Goal: Communication & Community: Answer question/provide support

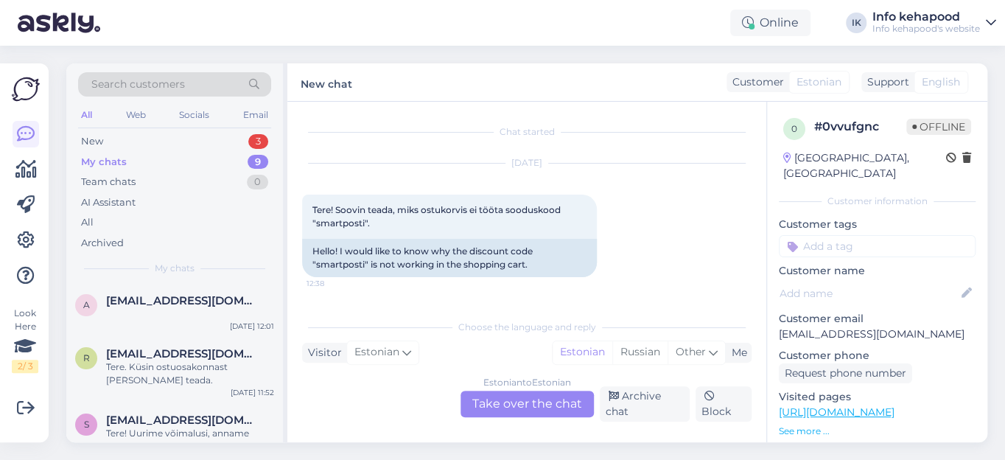
scroll to position [135, 0]
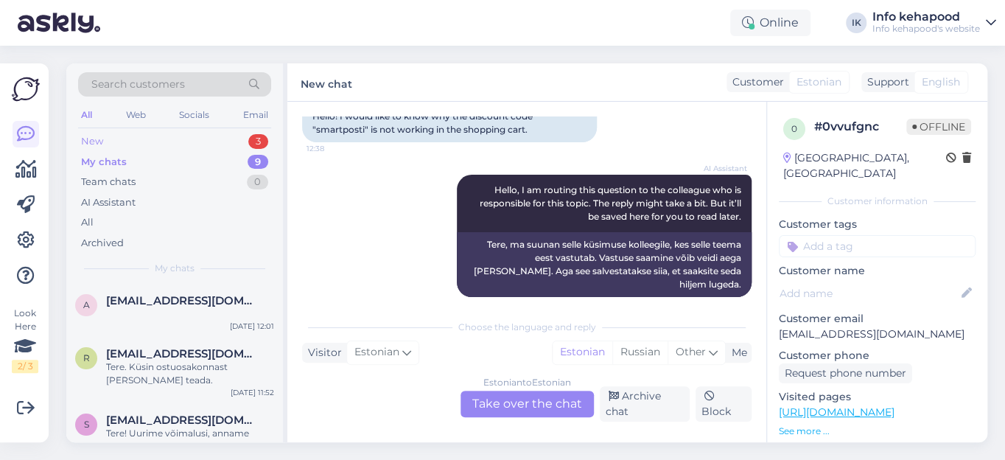
click at [98, 140] on div "New" at bounding box center [92, 141] width 22 height 15
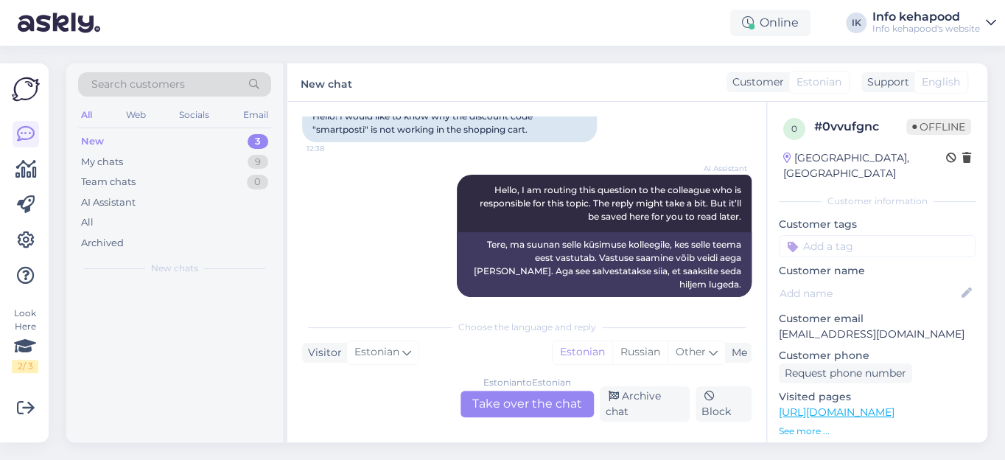
scroll to position [0, 0]
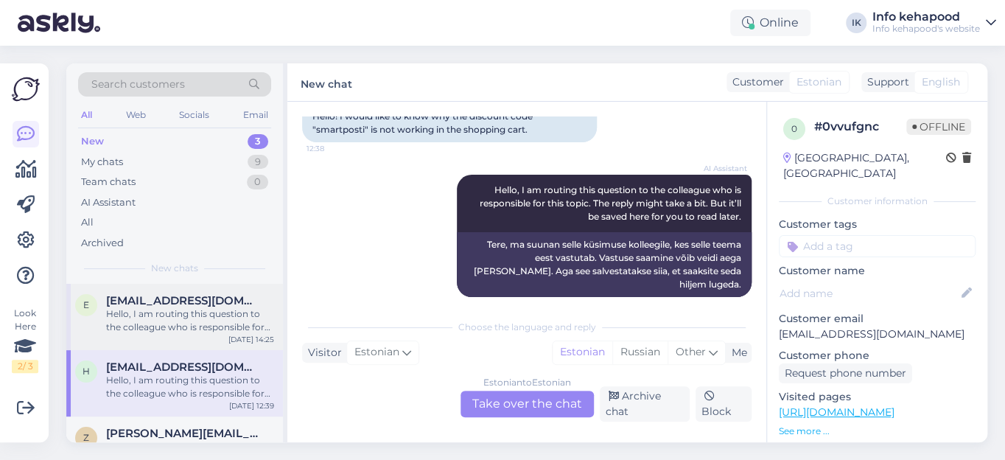
click at [180, 311] on div "Hello, I am routing this question to the colleague who is responsible for this …" at bounding box center [190, 320] width 168 height 27
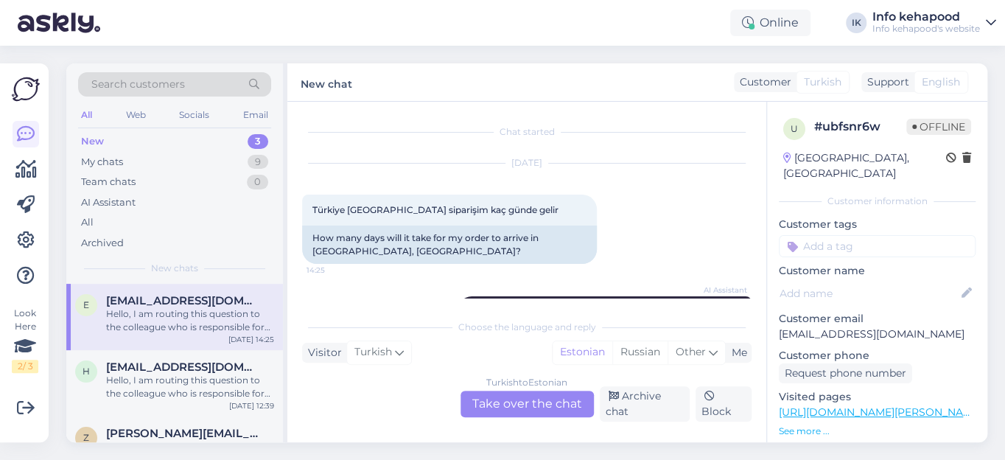
scroll to position [122, 0]
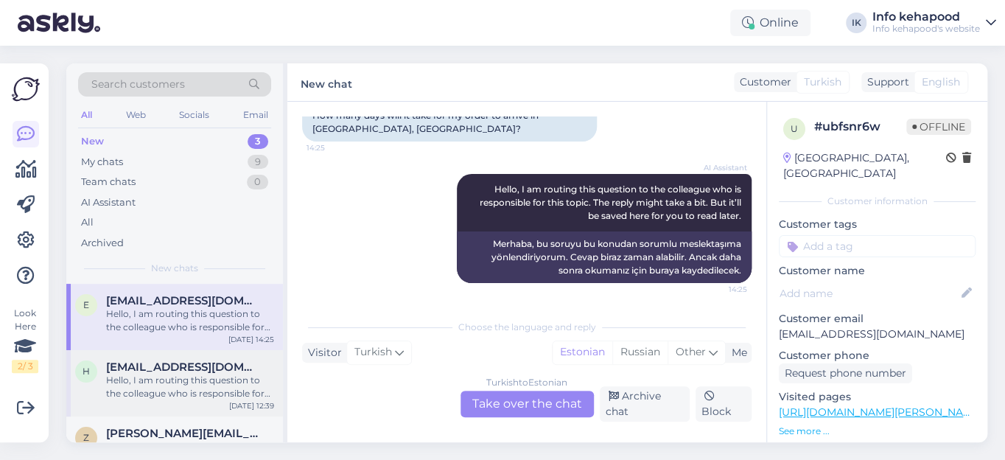
click at [176, 385] on div "Hello, I am routing this question to the colleague who is responsible for this …" at bounding box center [190, 386] width 168 height 27
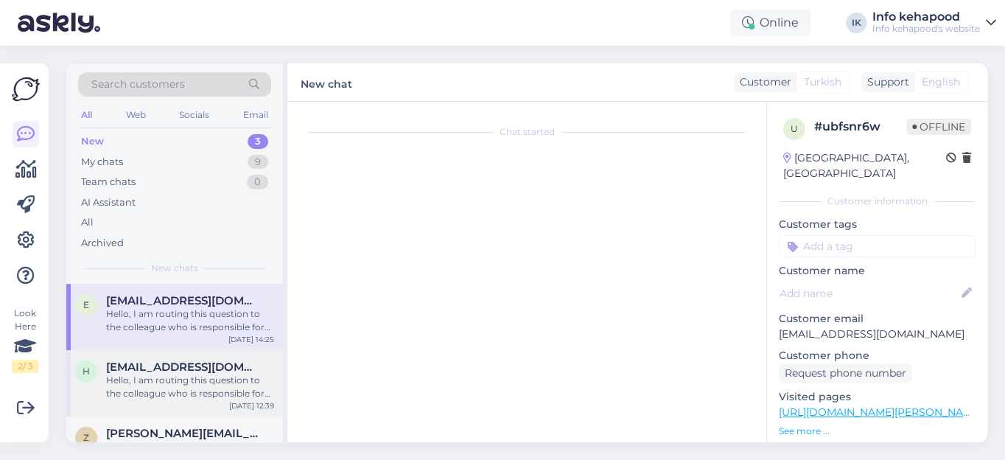
scroll to position [136, 0]
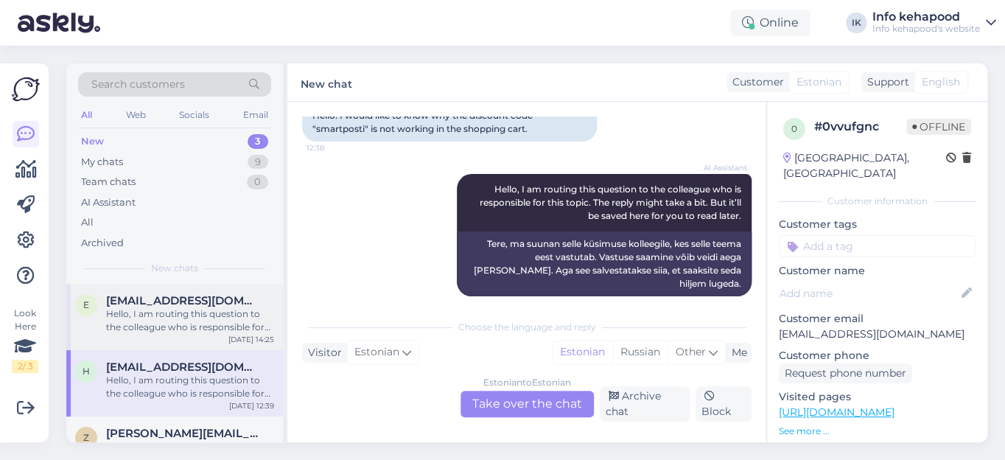
click at [231, 317] on div "Hello, I am routing this question to the colleague who is responsible for this …" at bounding box center [190, 320] width 168 height 27
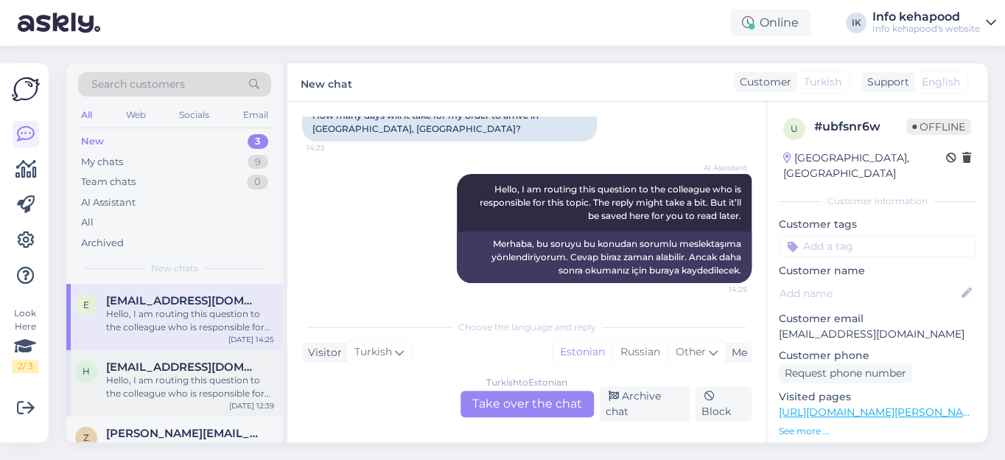
click at [197, 365] on span "[EMAIL_ADDRESS][DOMAIN_NAME]" at bounding box center [182, 366] width 153 height 13
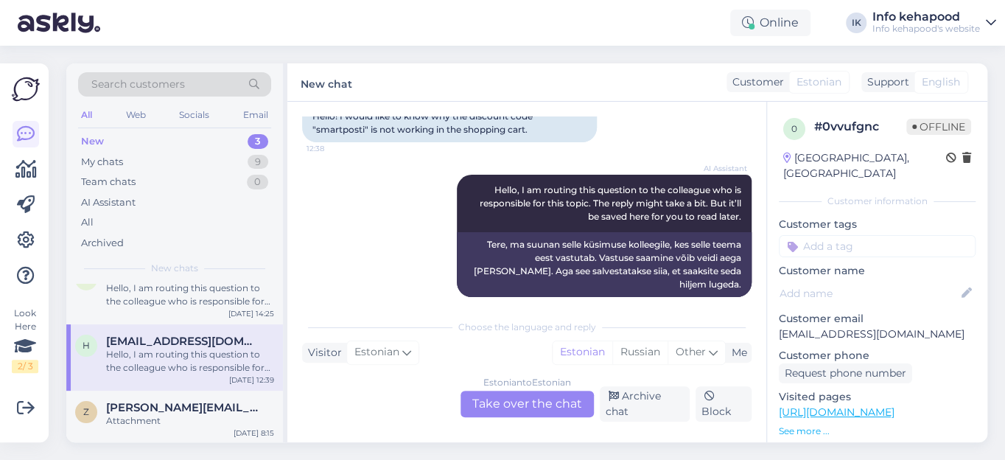
scroll to position [0, 0]
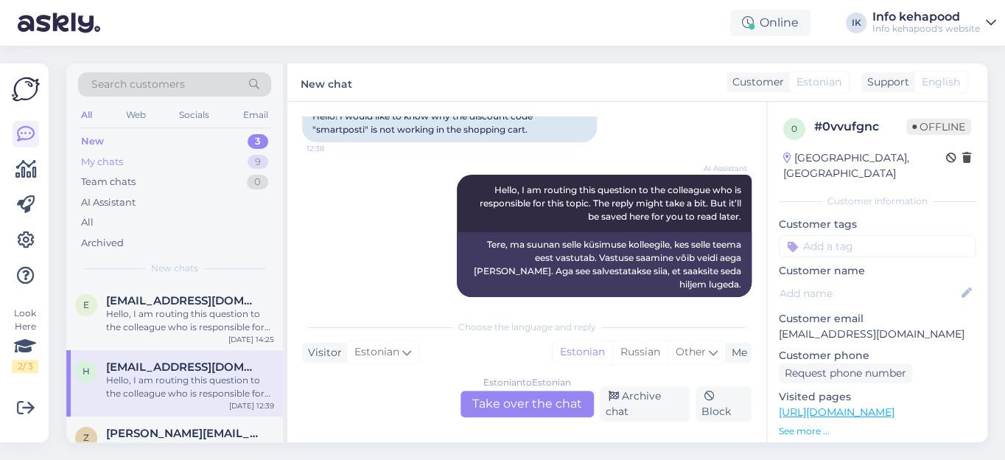
click at [101, 158] on div "My chats" at bounding box center [102, 162] width 42 height 15
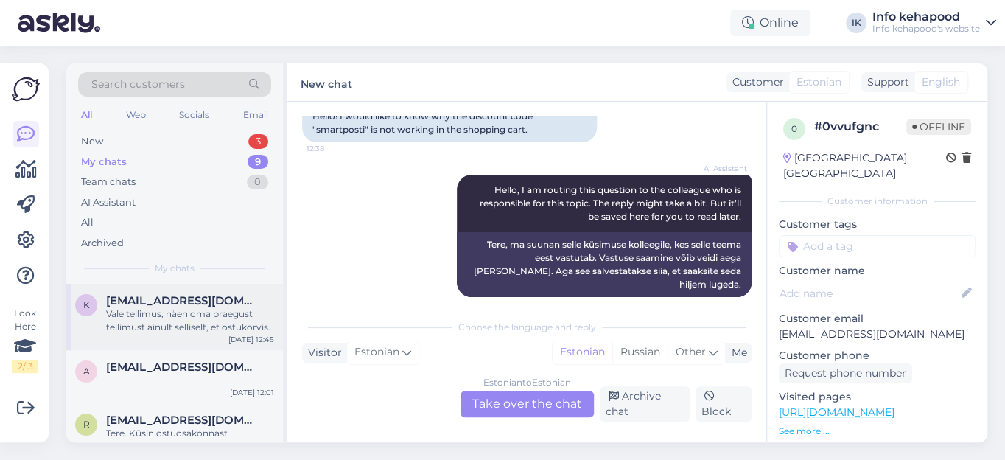
click at [155, 316] on div "Vale tellimus, näen oma praegust tellimust ainult selliselt, et ostukorvis on 6…" at bounding box center [190, 320] width 168 height 27
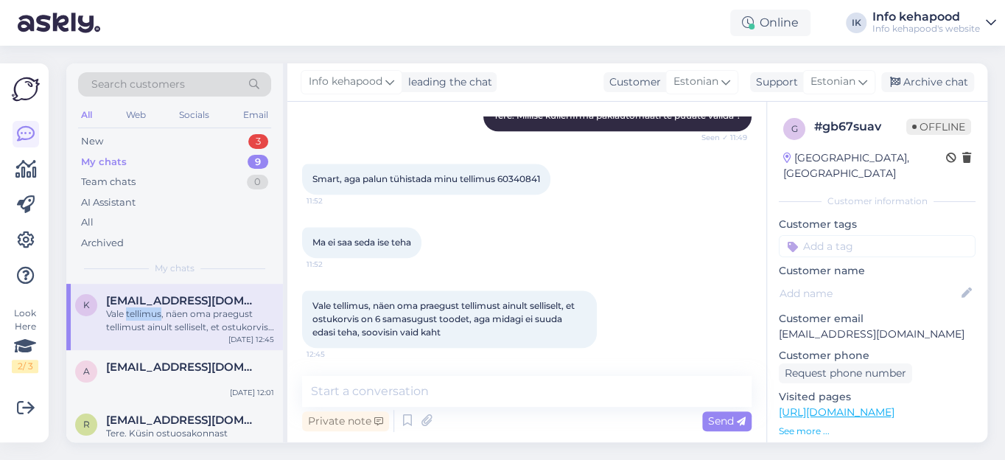
click at [155, 316] on div "Vale tellimus, näen oma praegust tellimust ainult selliselt, et ostukorvis on 6…" at bounding box center [190, 320] width 168 height 27
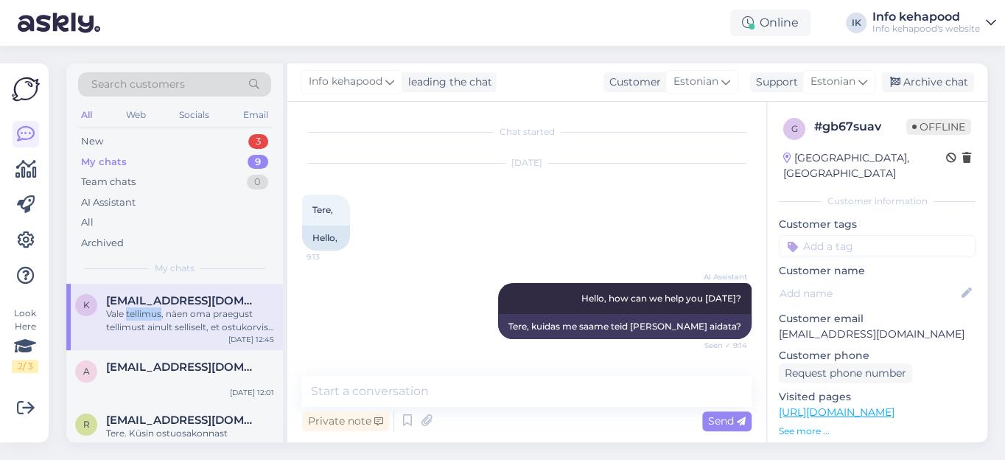
click at [155, 316] on div "Vale tellimus, näen oma praegust tellimust ainult selliselt, et ostukorvis on 6…" at bounding box center [190, 320] width 168 height 27
click at [142, 366] on span "[EMAIL_ADDRESS][DOMAIN_NAME]" at bounding box center [182, 366] width 153 height 13
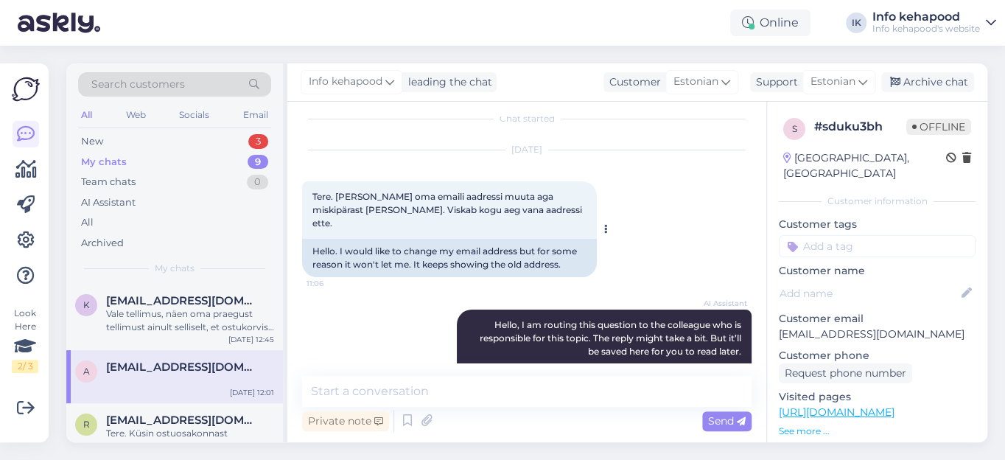
scroll to position [80, 0]
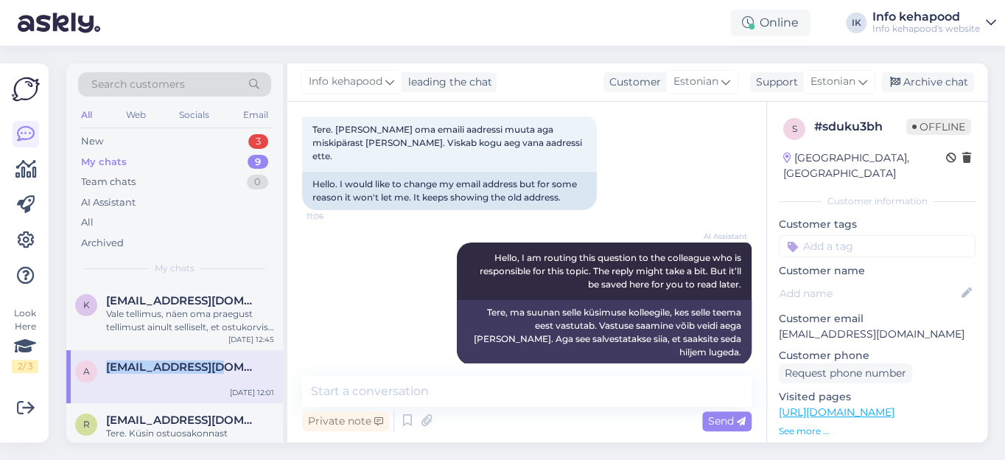
drag, startPoint x: 232, startPoint y: 365, endPoint x: 105, endPoint y: 362, distance: 126.7
click at [106, 362] on div "[EMAIL_ADDRESS][DOMAIN_NAME]" at bounding box center [190, 366] width 168 height 13
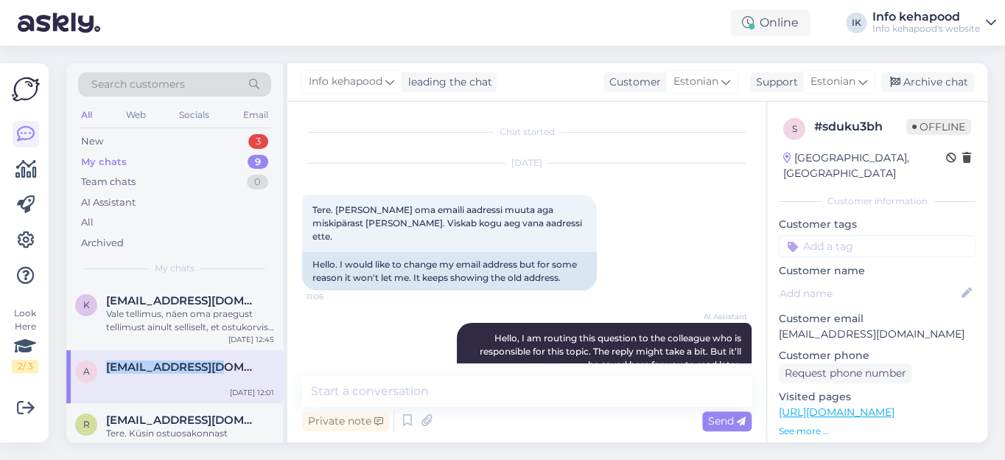
copy span "[EMAIL_ADDRESS][DOMAIN_NAME]"
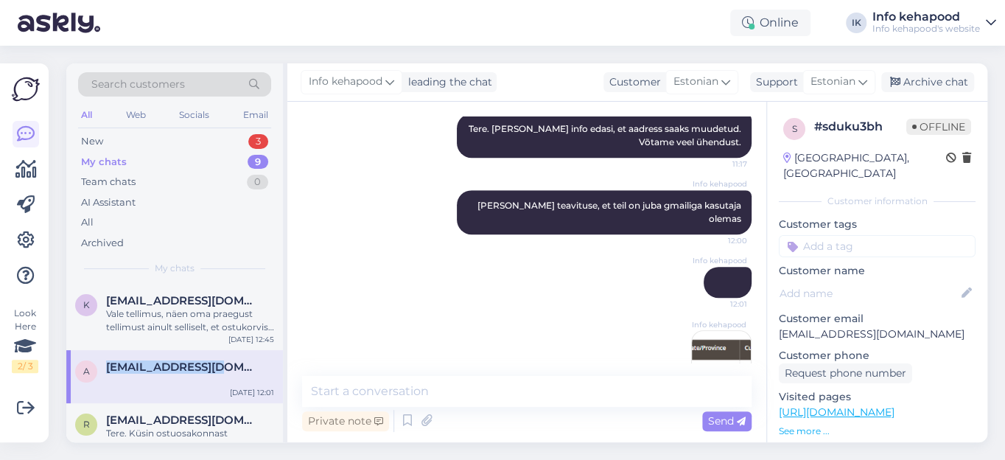
scroll to position [482, 0]
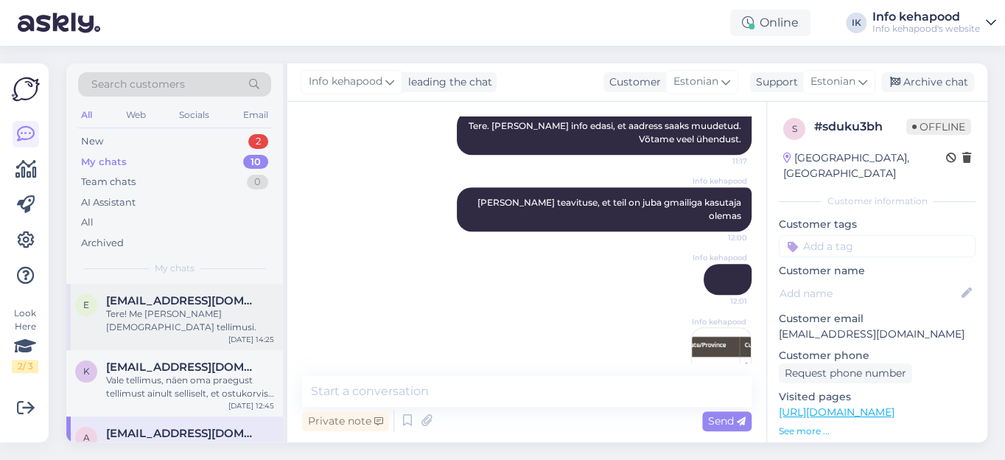
click at [175, 311] on div "Tere! Me [PERSON_NAME] [DEMOGRAPHIC_DATA] tellimusi." at bounding box center [190, 320] width 168 height 27
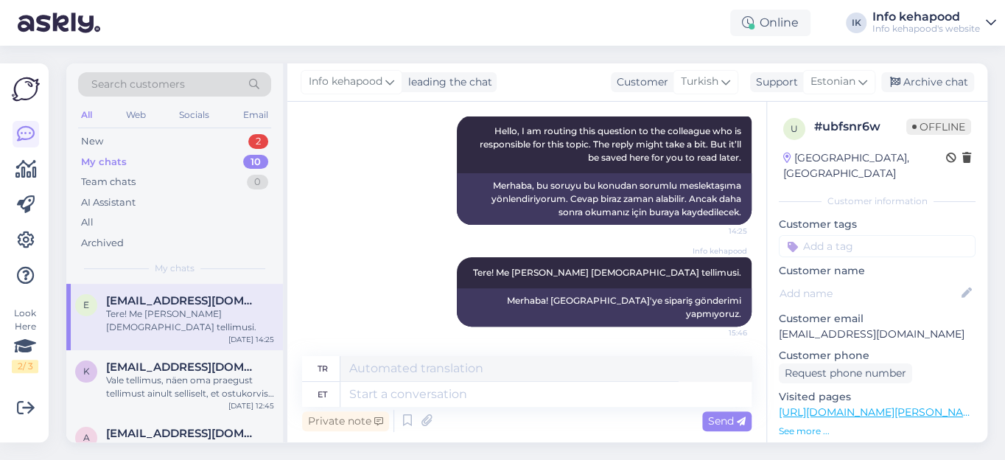
scroll to position [163, 0]
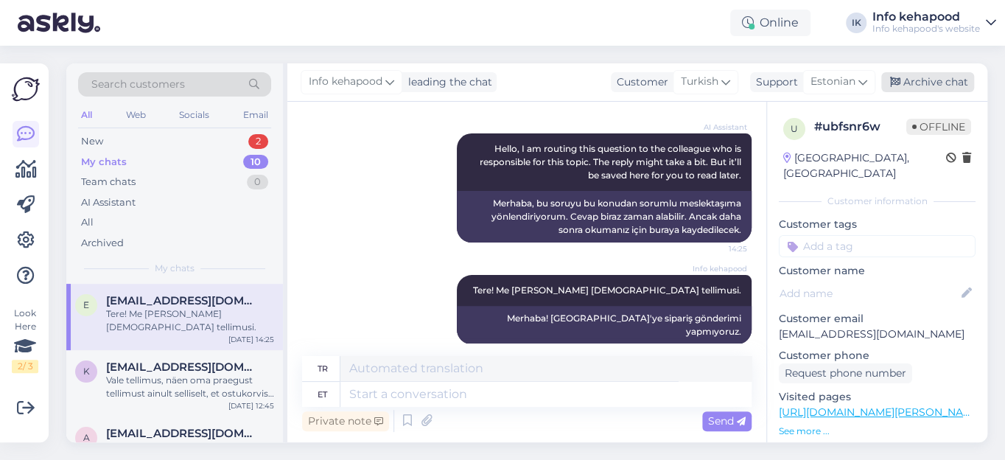
click at [941, 80] on div "Archive chat" at bounding box center [927, 82] width 93 height 20
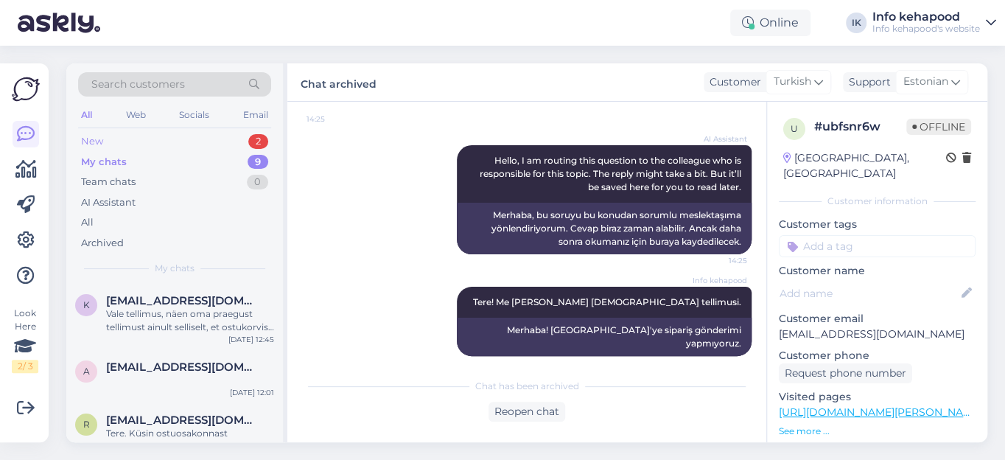
click at [94, 142] on div "New" at bounding box center [92, 141] width 22 height 15
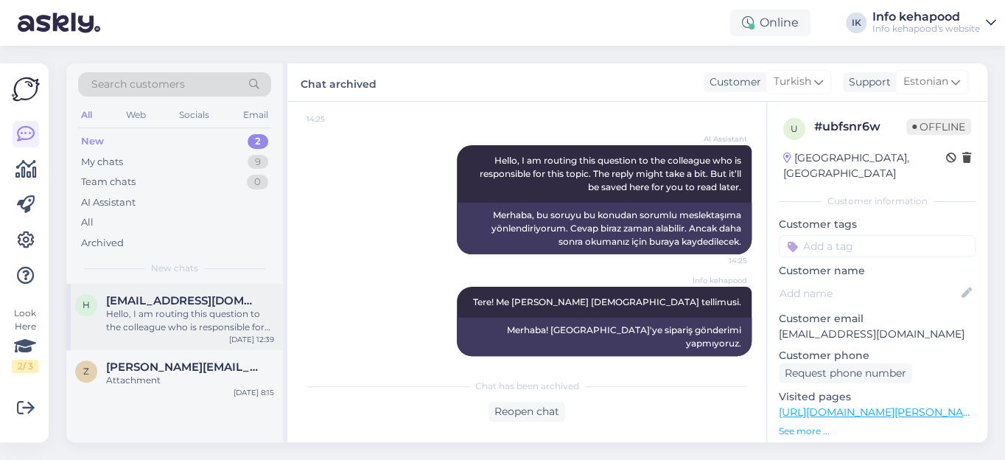
click at [145, 314] on div "Hello, I am routing this question to the colleague who is responsible for this …" at bounding box center [190, 320] width 168 height 27
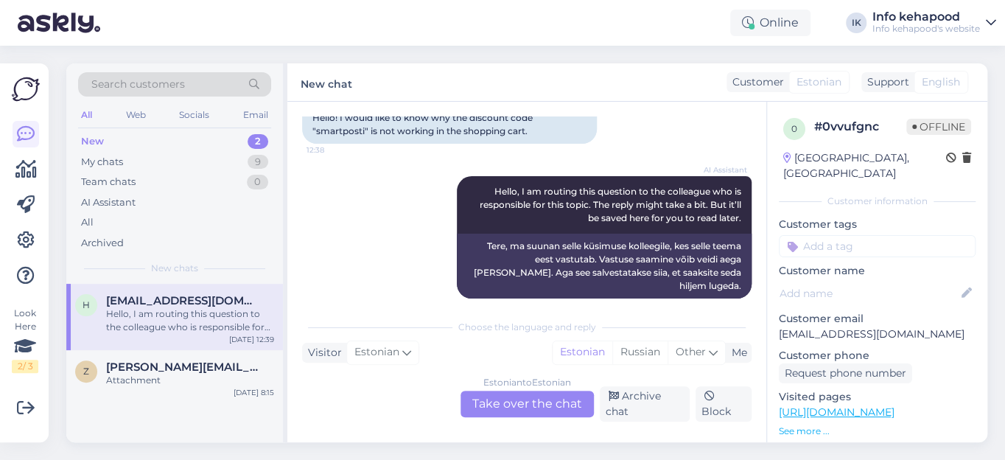
scroll to position [135, 0]
click at [488, 401] on div "Estonian to Estonian Take over the chat" at bounding box center [526, 403] width 133 height 27
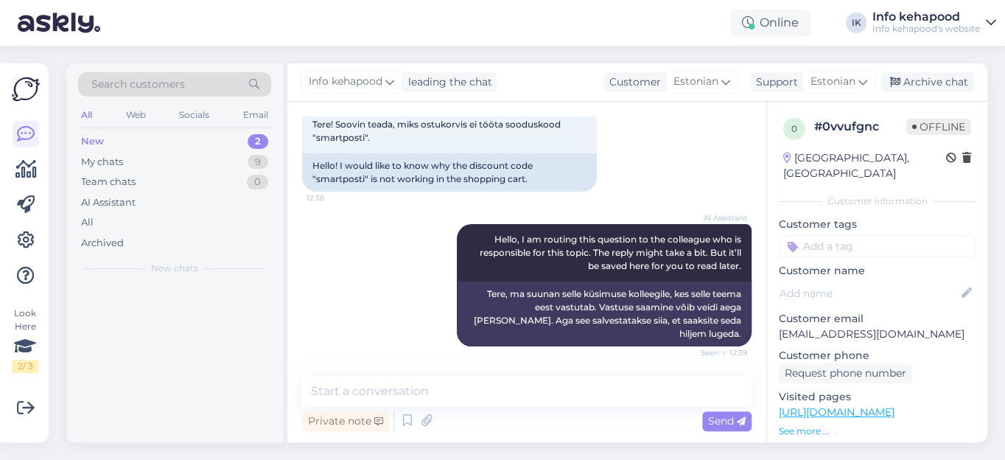
scroll to position [71, 0]
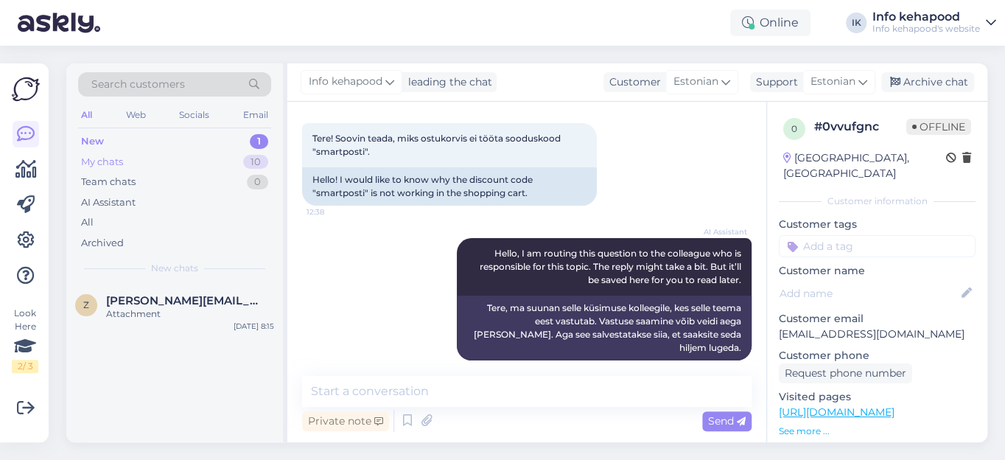
click at [107, 158] on div "My chats" at bounding box center [102, 162] width 42 height 15
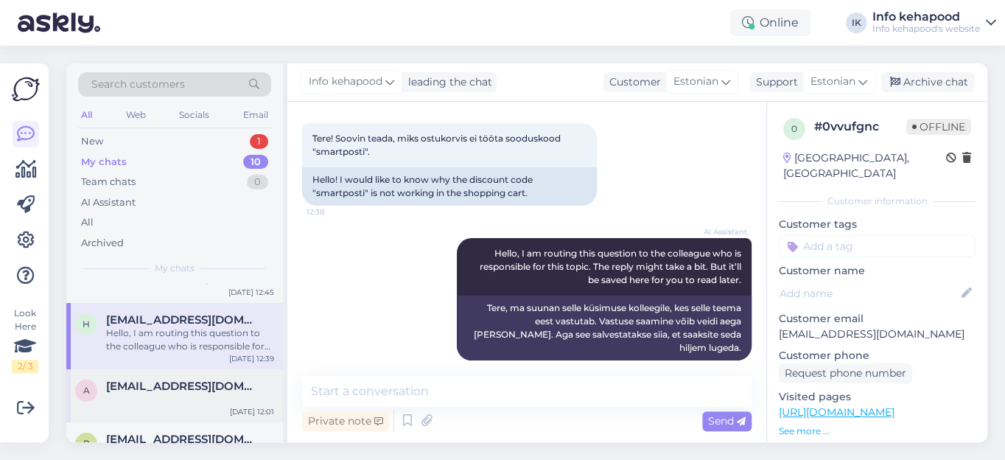
scroll to position [66, 0]
